Goal: Complete application form: Complete application form

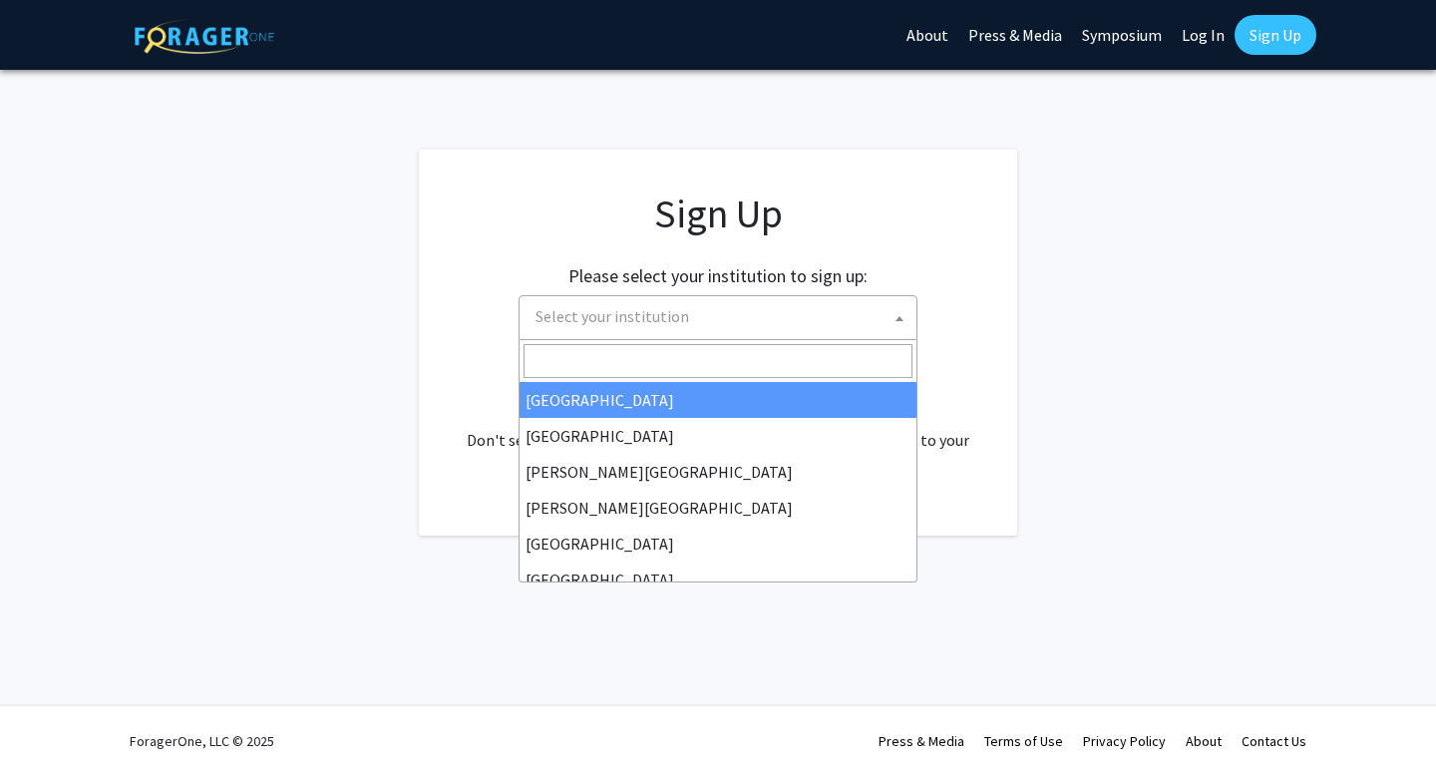
click at [830, 305] on span "Select your institution" at bounding box center [721, 316] width 389 height 41
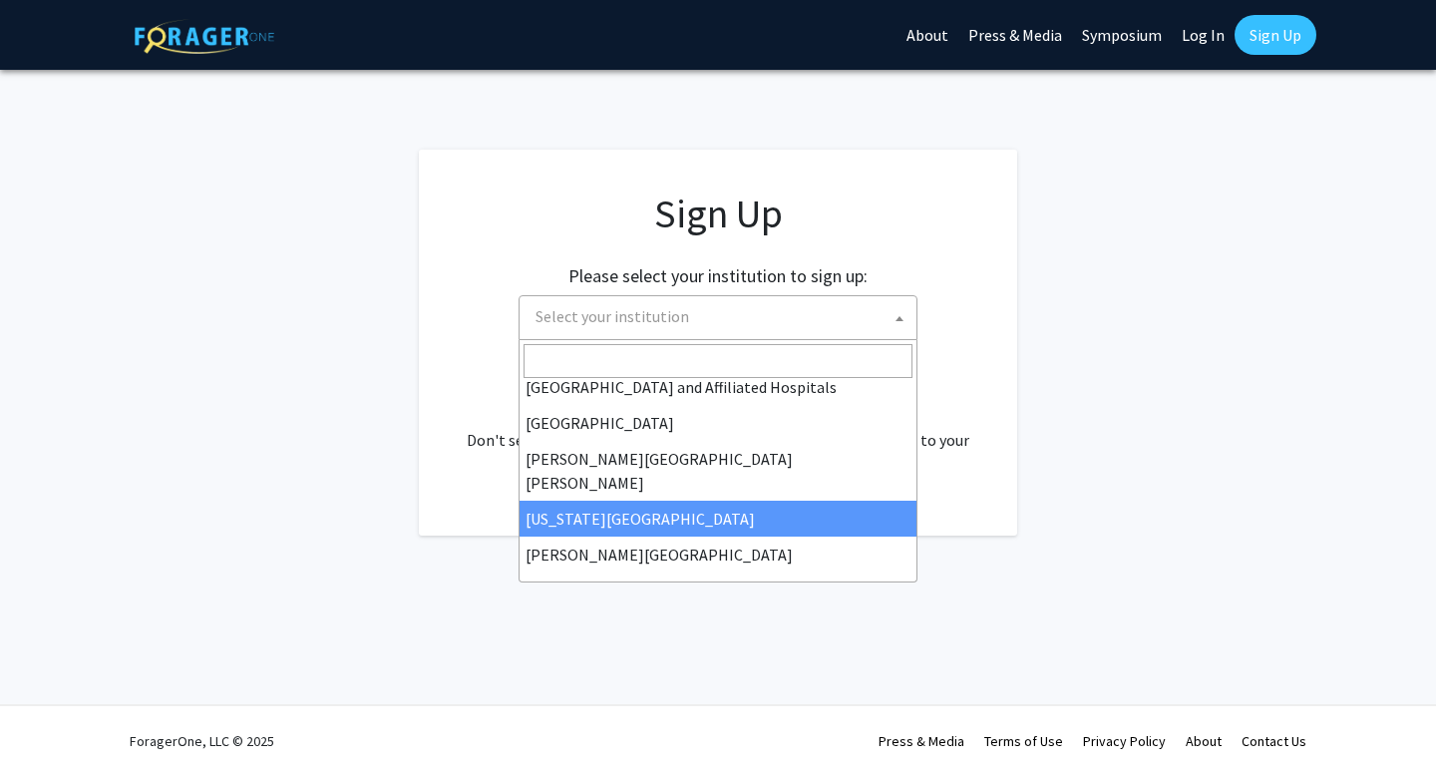
scroll to position [348, 0]
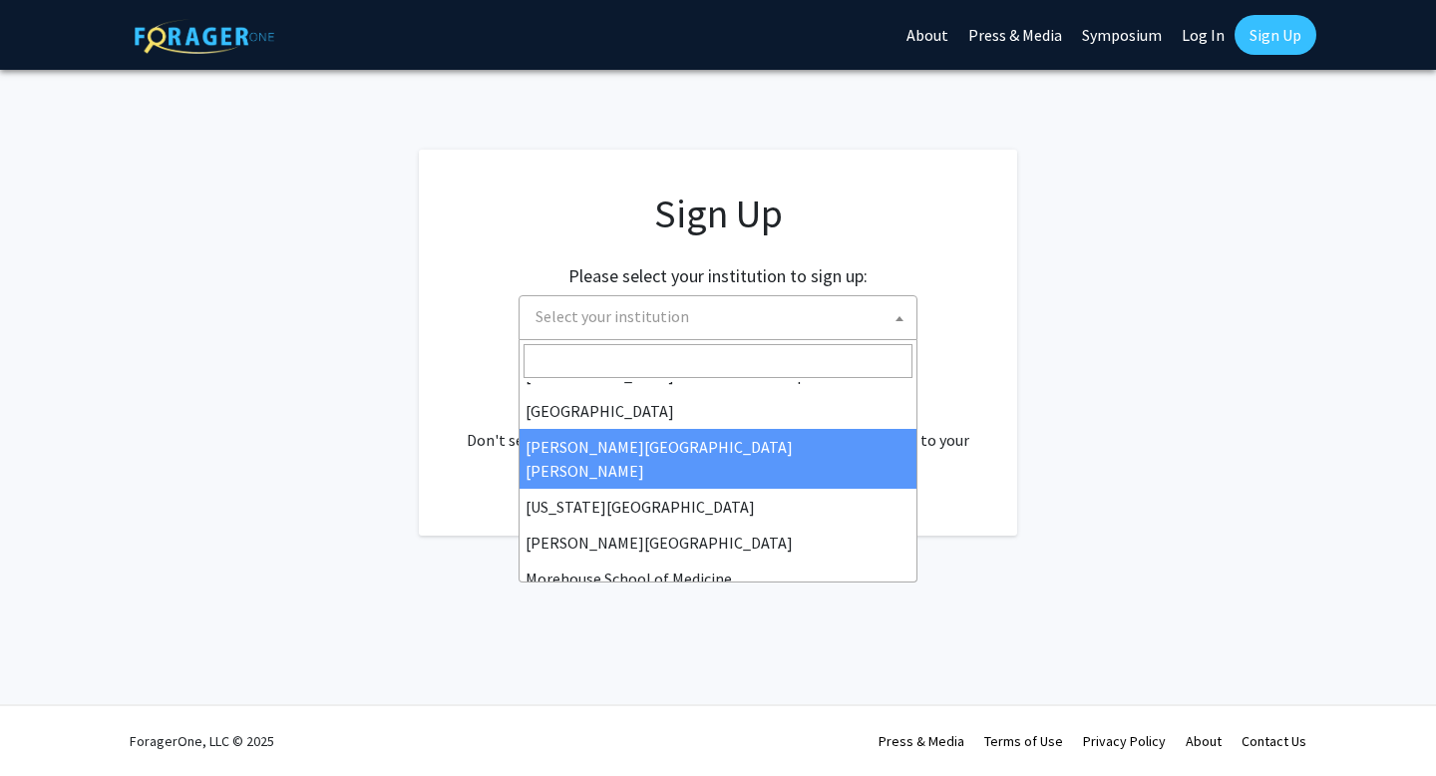
select select "1"
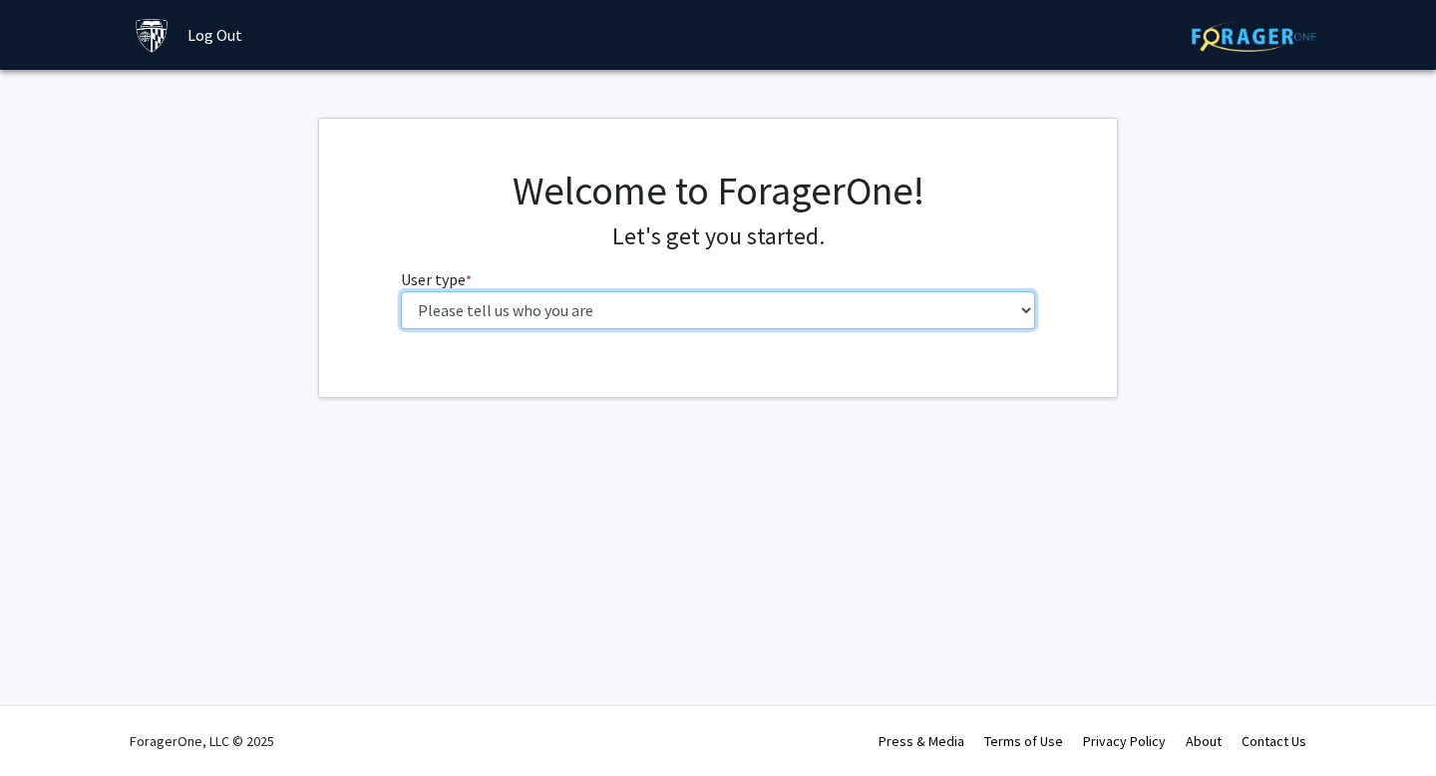
click at [646, 325] on select "Please tell us who you are Undergraduate Student Master's Student Doctoral Cand…" at bounding box center [718, 310] width 635 height 38
select select "2: masters"
click at [401, 291] on select "Please tell us who you are Undergraduate Student Master's Student Doctoral Cand…" at bounding box center [718, 310] width 635 height 38
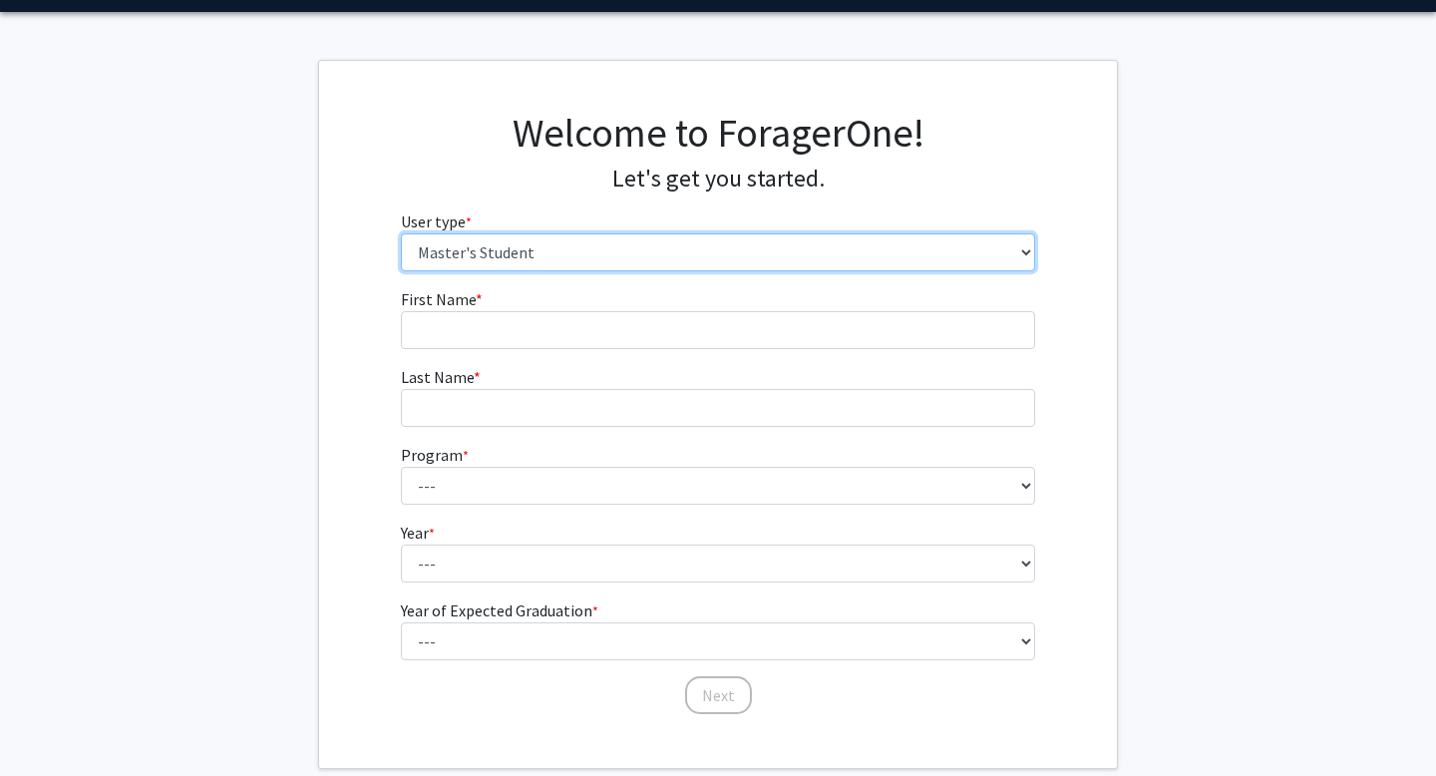
scroll to position [94, 0]
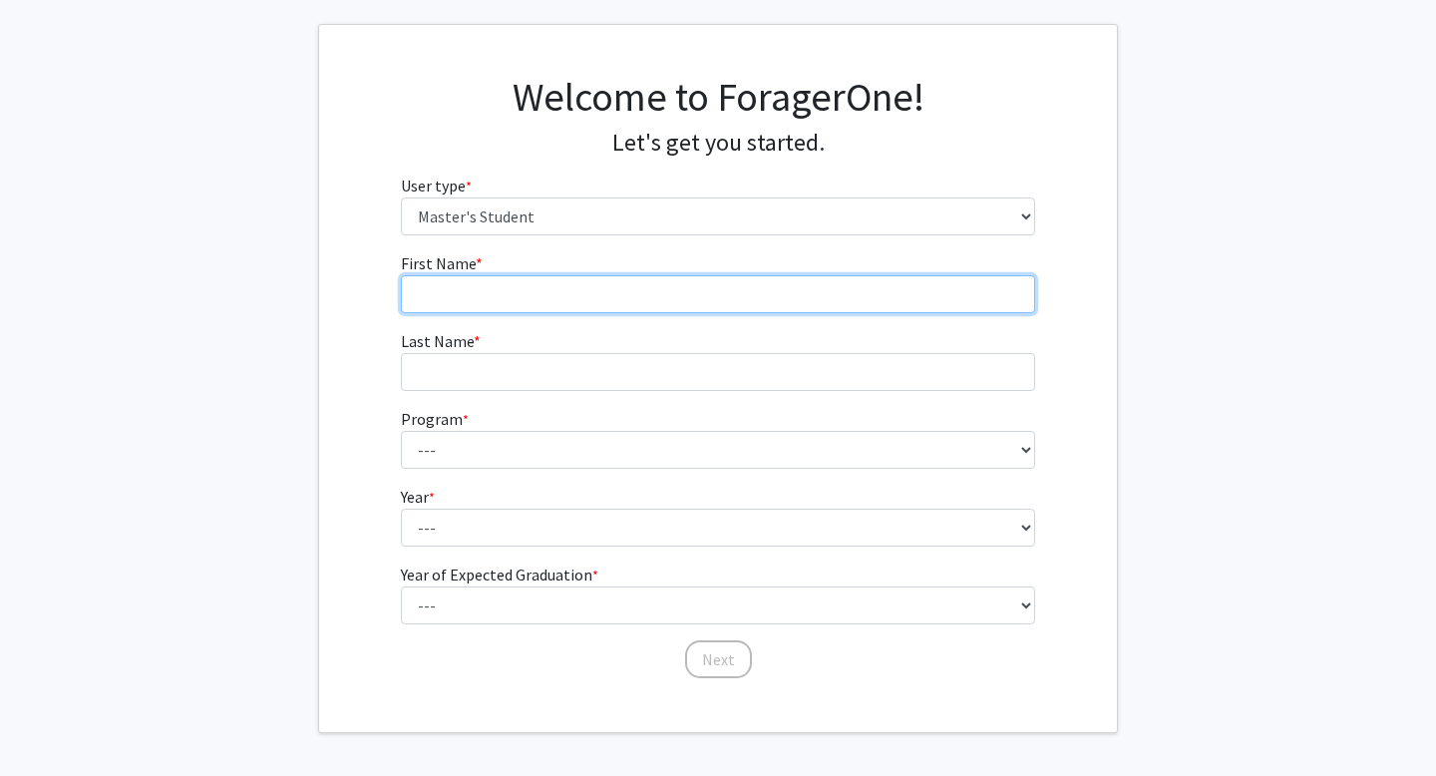
click at [608, 277] on input "First Name * required" at bounding box center [718, 294] width 635 height 38
type input "Destiny"
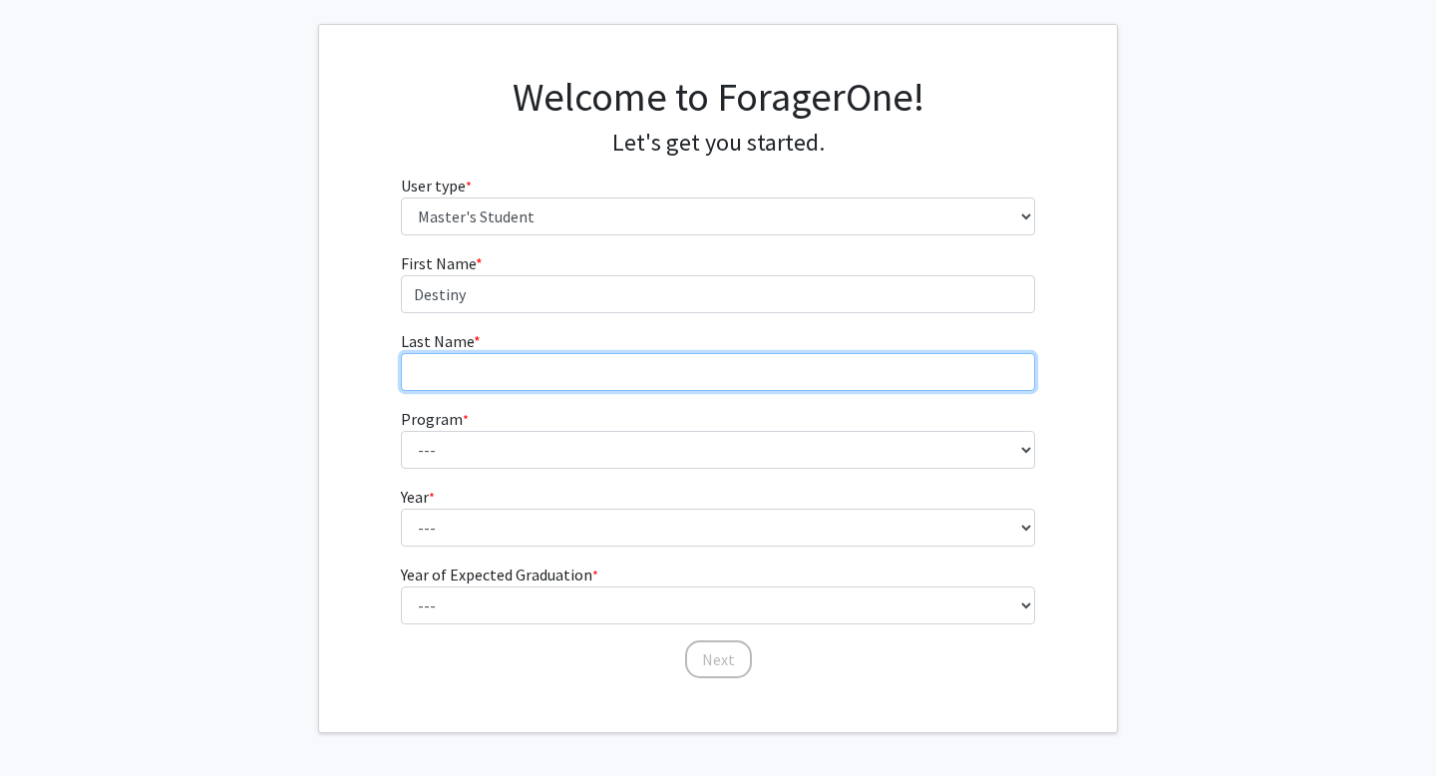
click at [476, 374] on input "Last Name * required" at bounding box center [718, 372] width 635 height 38
type input "[PERSON_NAME]"
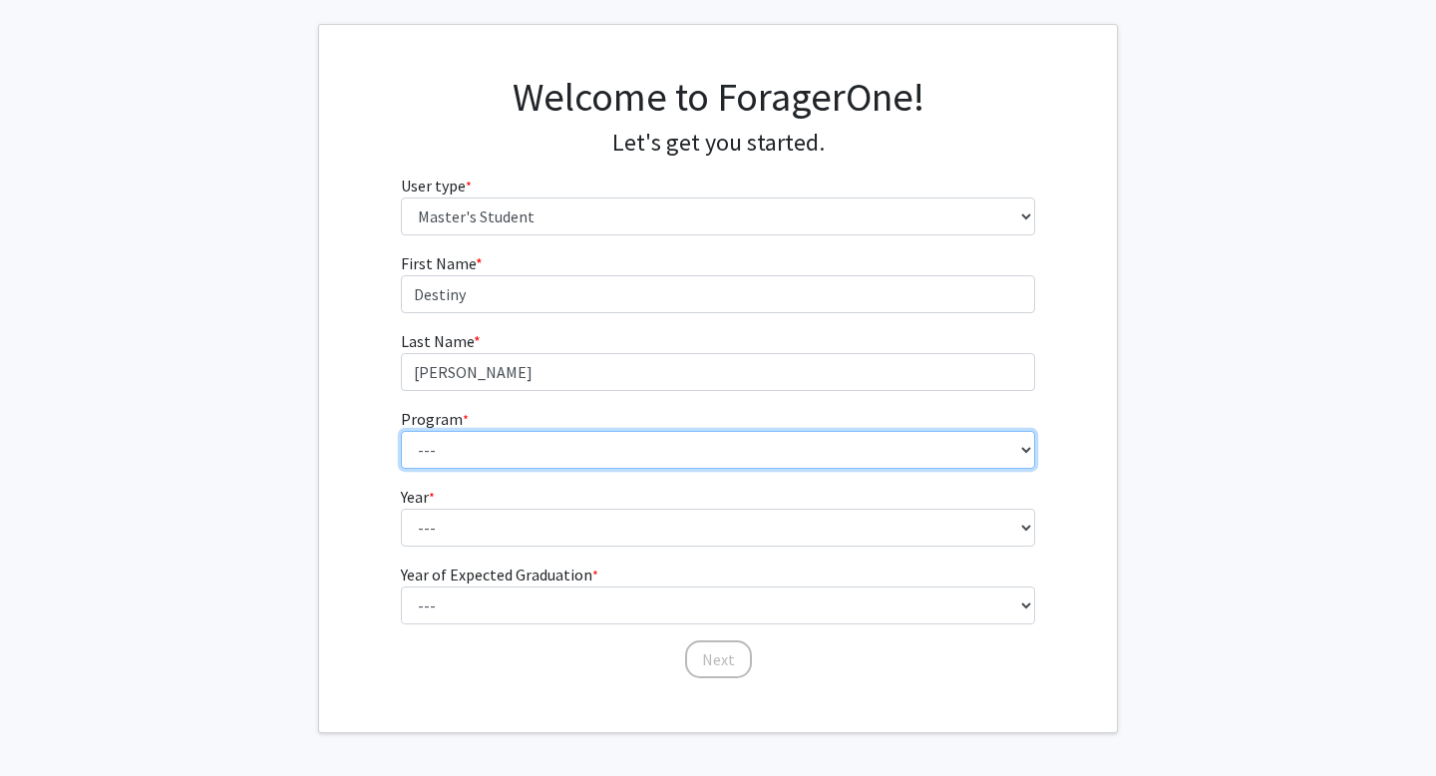
click at [442, 462] on select "--- Anatomy Education Applied and Computational Mathematics Applied Biomedical …" at bounding box center [718, 450] width 635 height 38
select select "129: 129"
click at [401, 431] on select "--- Anatomy Education Applied and Computational Mathematics Applied Biomedical …" at bounding box center [718, 450] width 635 height 38
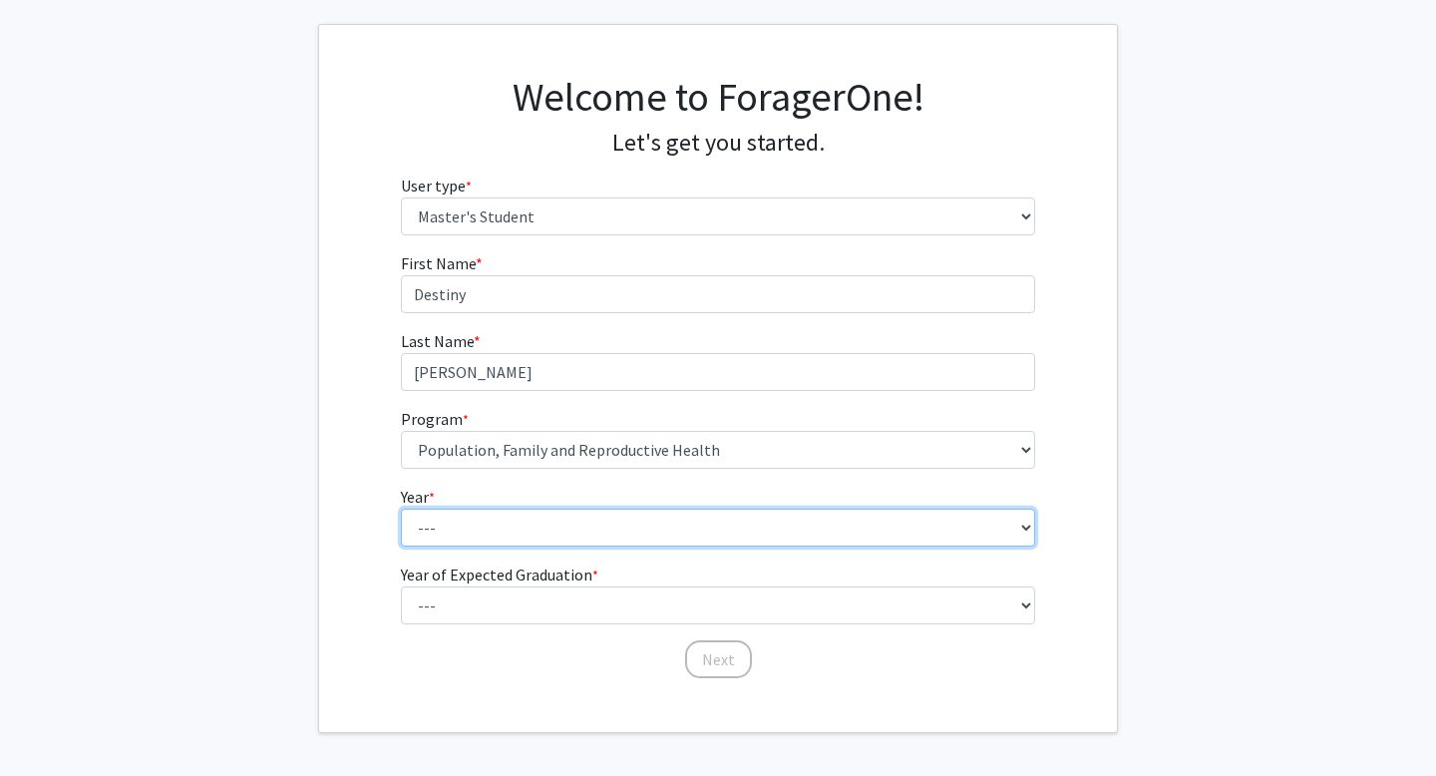
click at [566, 533] on select "--- First Year Second Year" at bounding box center [718, 527] width 635 height 38
select select "1: first_year"
click at [401, 508] on select "--- First Year Second Year" at bounding box center [718, 527] width 635 height 38
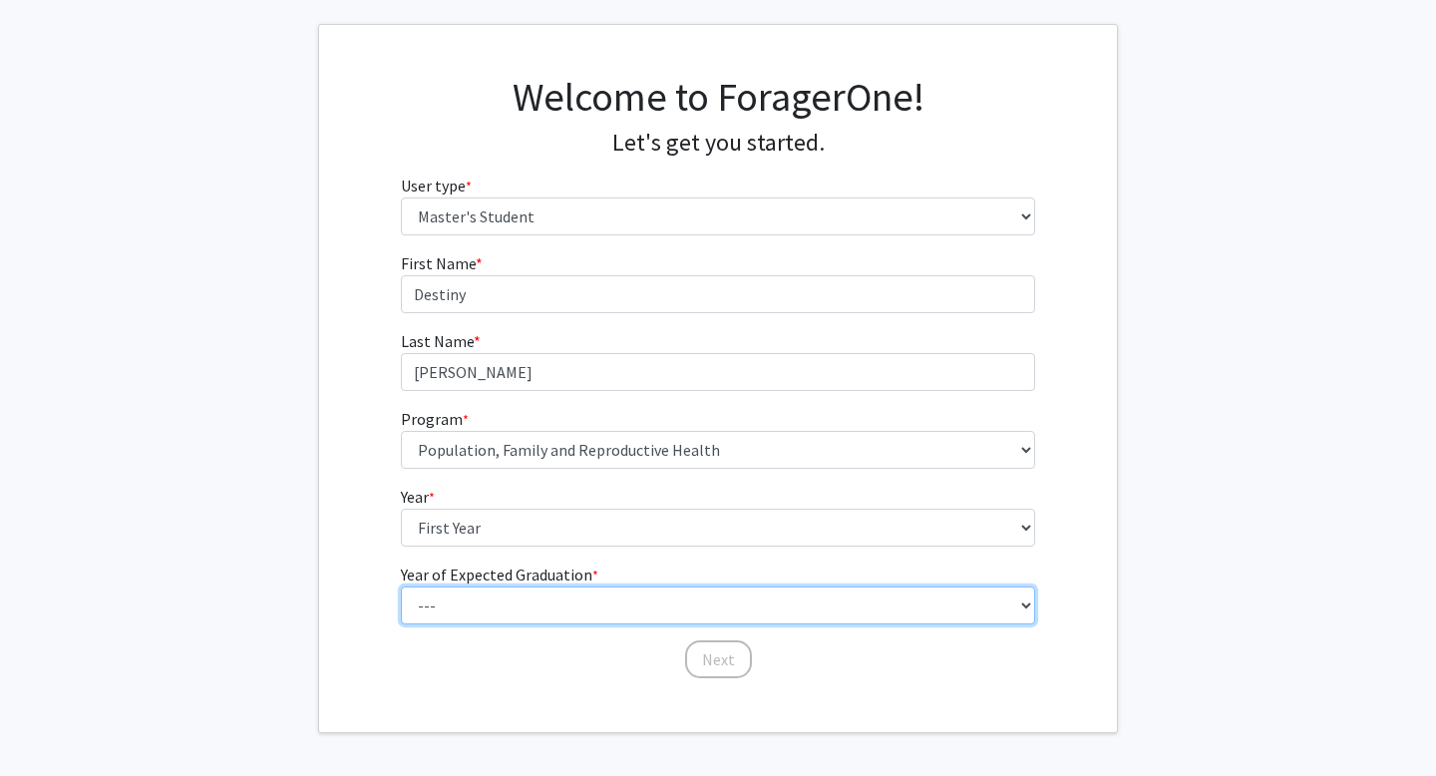
click at [579, 609] on select "--- 2025 2026 2027 2028 2029 2030 2031 2032 2033 2034" at bounding box center [718, 605] width 635 height 38
select select "3: 2027"
click at [401, 586] on select "--- 2025 2026 2027 2028 2029 2030 2031 2032 2033 2034" at bounding box center [718, 605] width 635 height 38
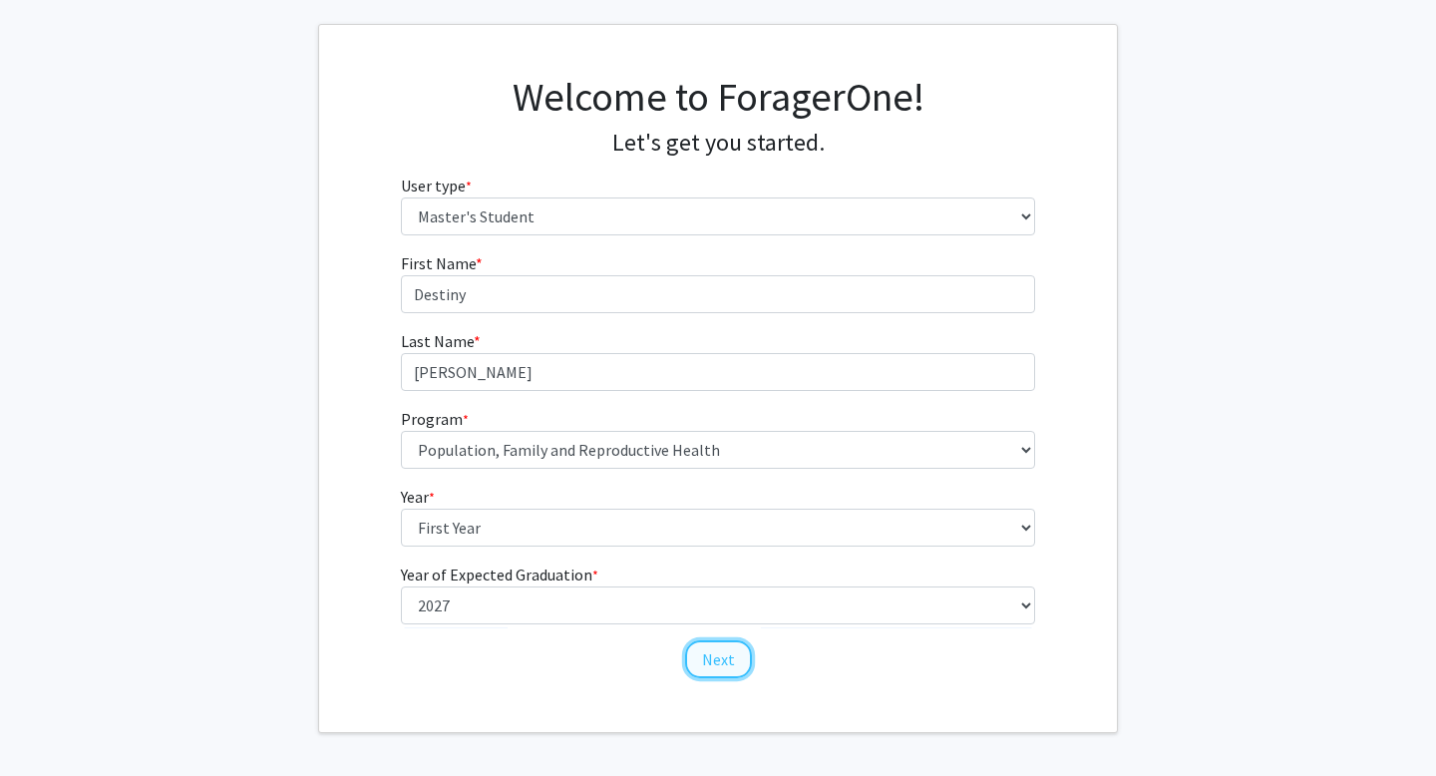
click at [743, 664] on button "Next" at bounding box center [718, 659] width 67 height 38
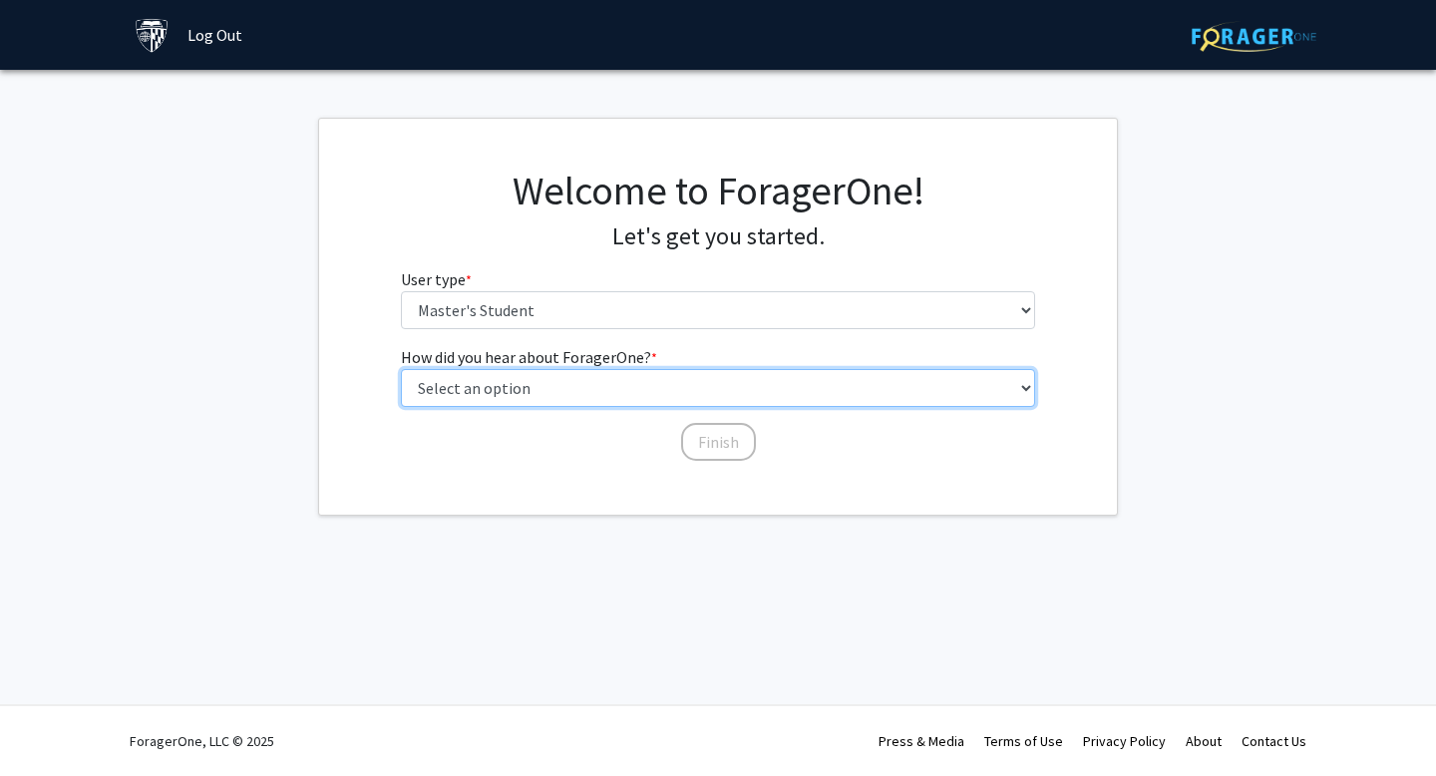
click at [684, 401] on select "Select an option Peer/student recommendation Faculty/staff recommendation Unive…" at bounding box center [718, 388] width 635 height 38
select select "3: university_website"
click at [401, 369] on select "Select an option Peer/student recommendation Faculty/staff recommendation Unive…" at bounding box center [718, 388] width 635 height 38
click at [683, 381] on select "Select an option Peer/student recommendation Faculty/staff recommendation Unive…" at bounding box center [718, 388] width 635 height 38
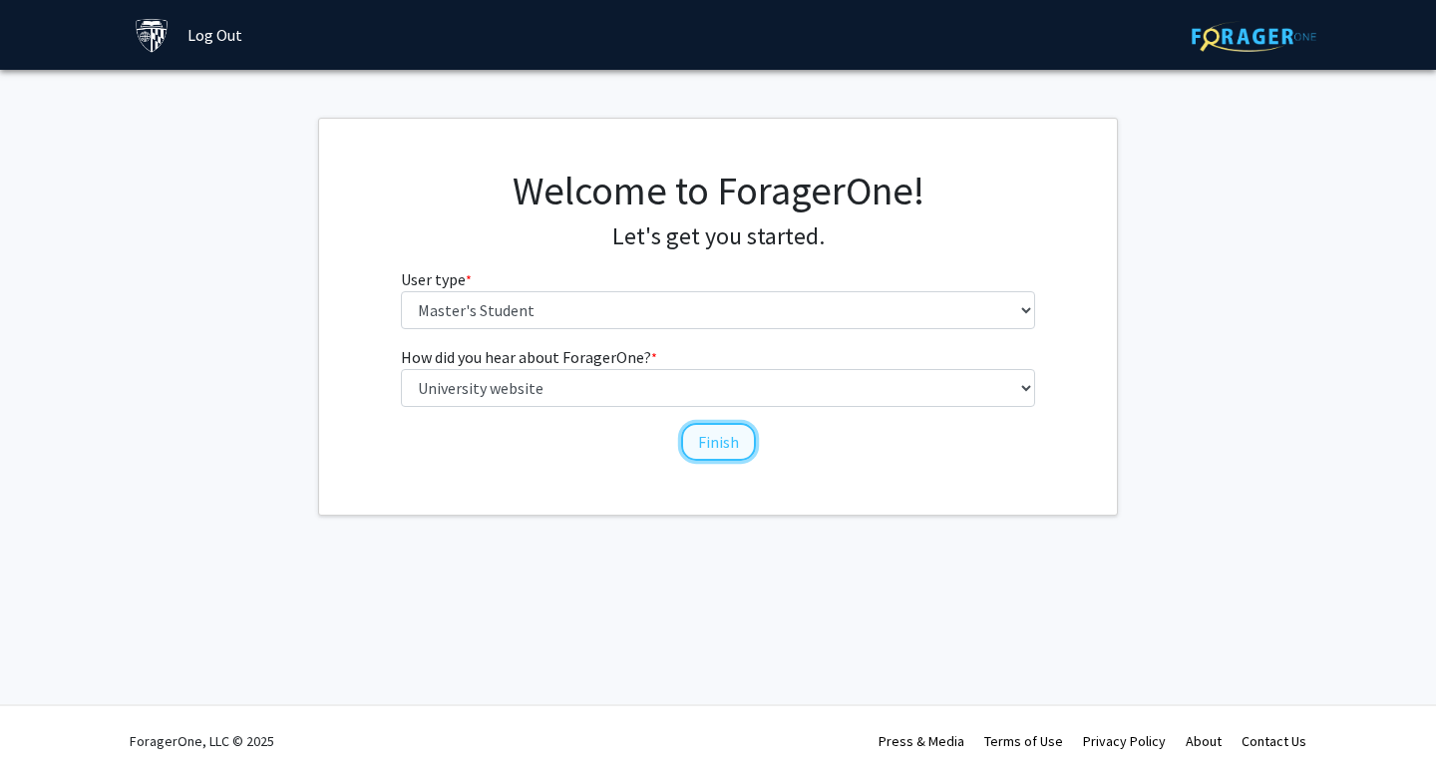
click at [696, 454] on button "Finish" at bounding box center [718, 442] width 75 height 38
